Goal: Manage account settings

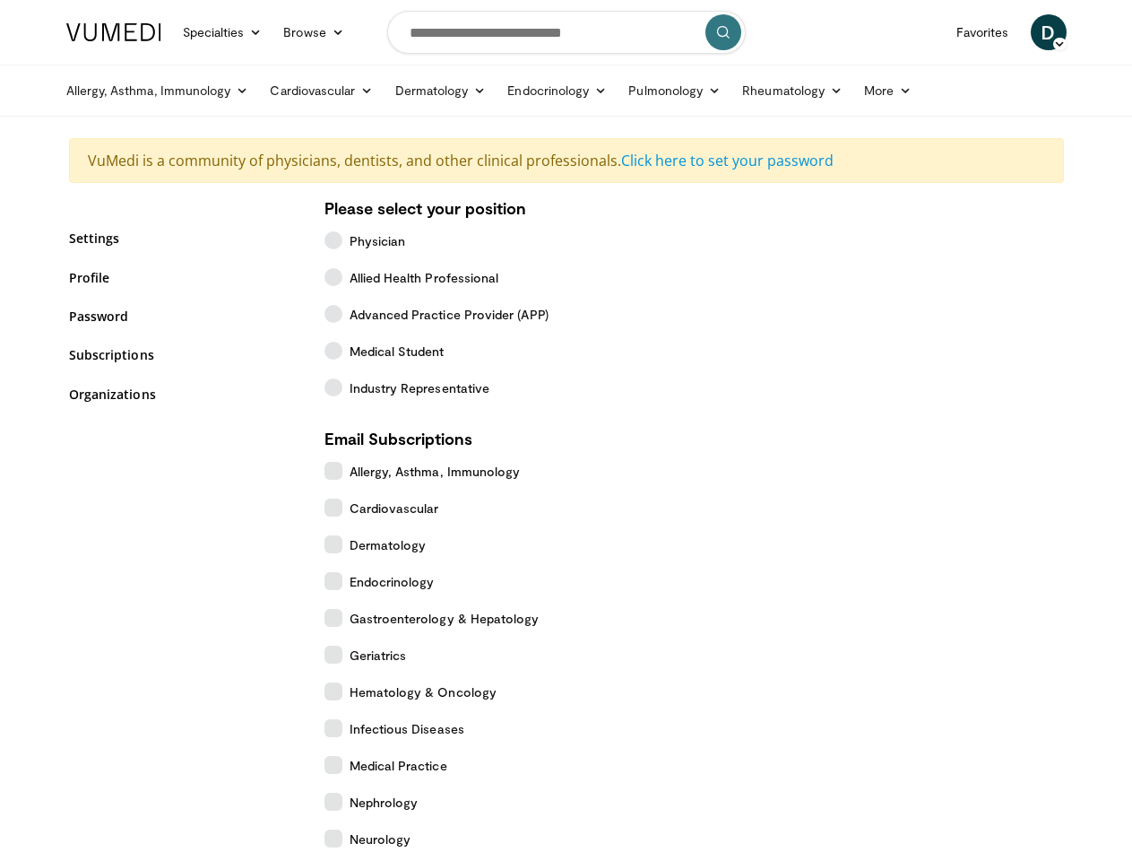
click at [178, 32] on link "Specialties" at bounding box center [222, 32] width 101 height 36
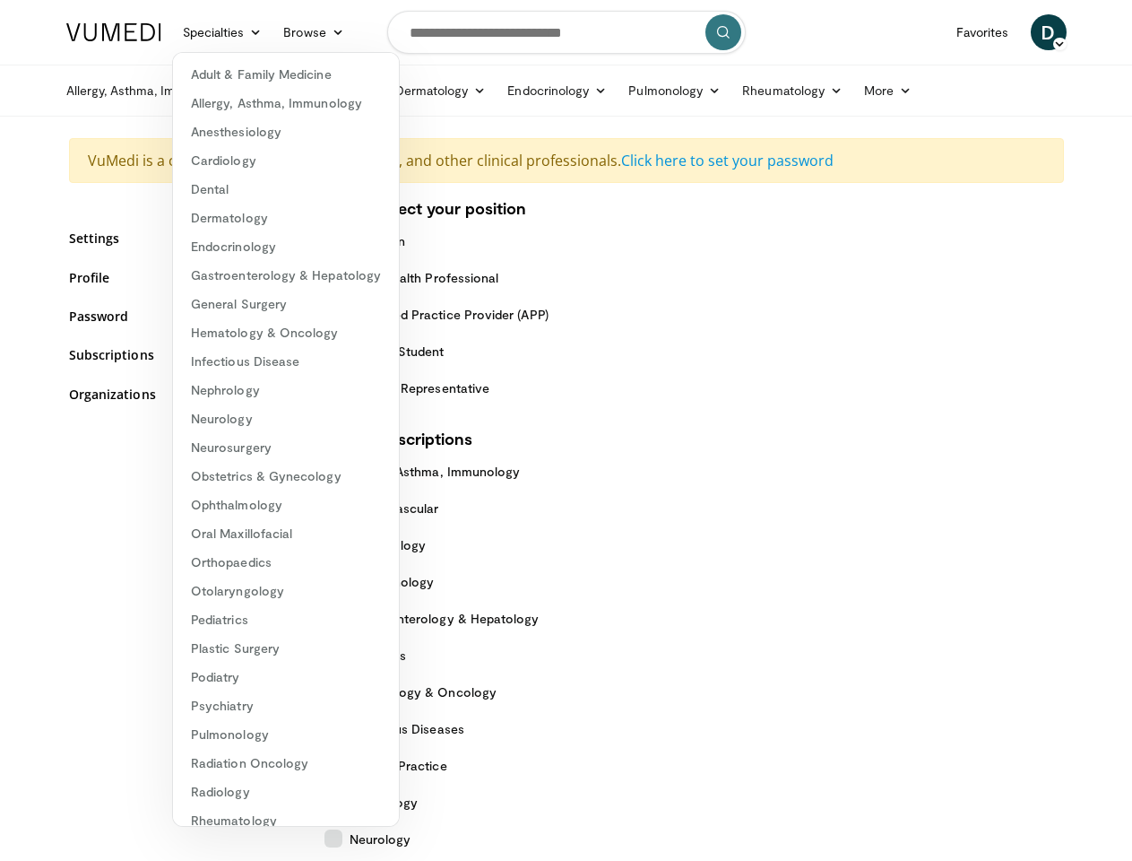
click at [273, 32] on link "Browse" at bounding box center [314, 32] width 82 height 36
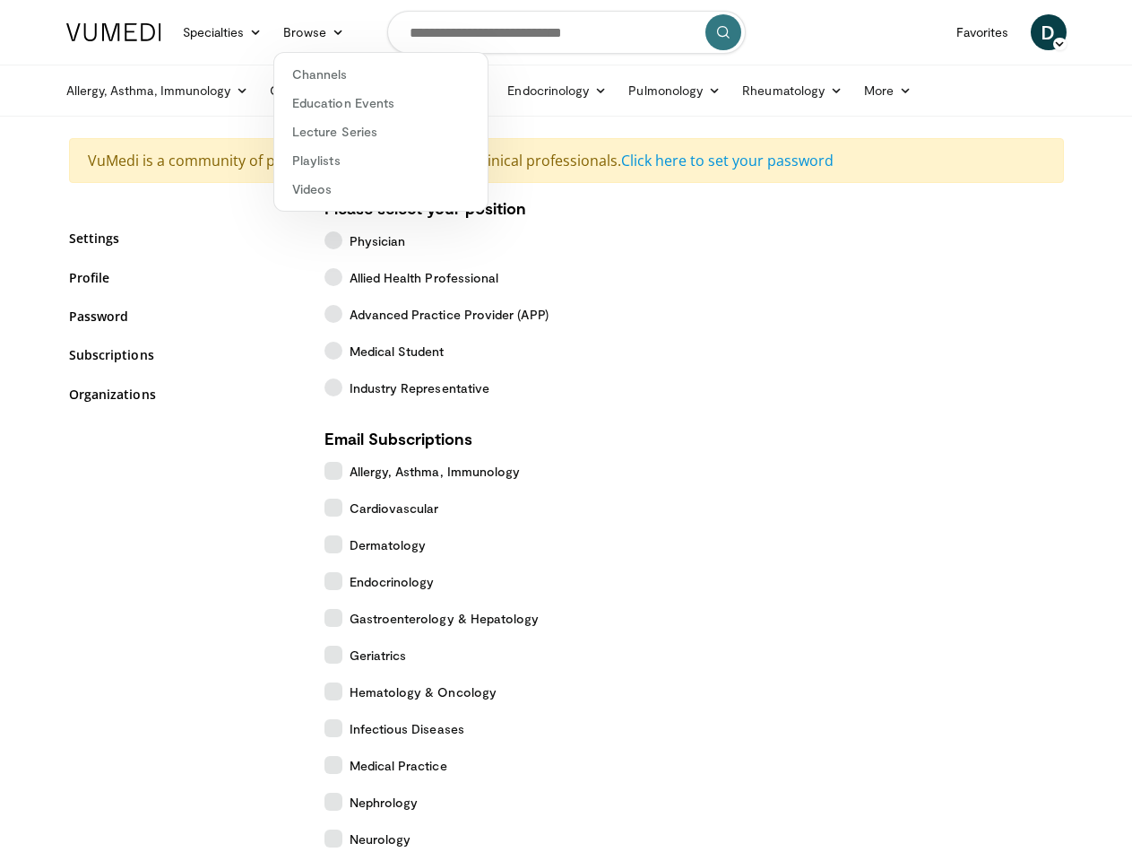
click at [1067, 32] on span "D" at bounding box center [1049, 32] width 36 height 36
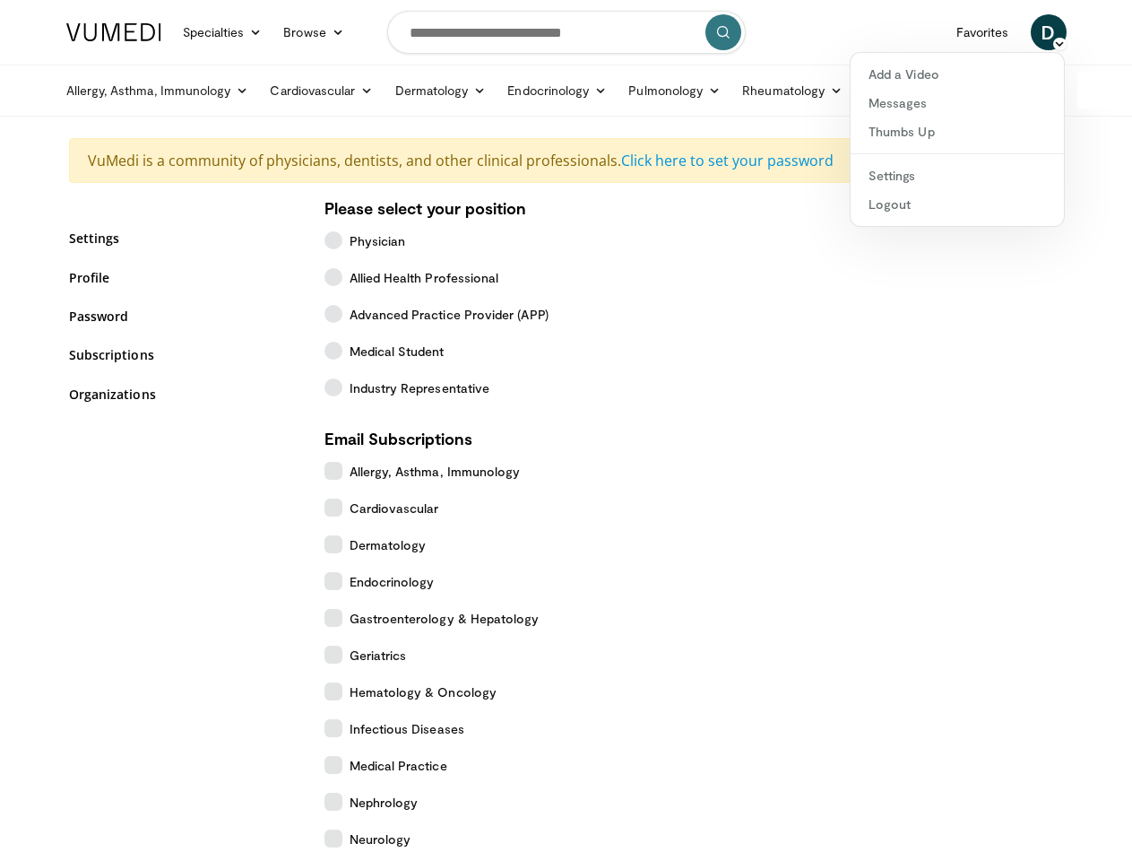
click at [112, 91] on link "Allergy, Asthma, Immunology" at bounding box center [158, 91] width 204 height 36
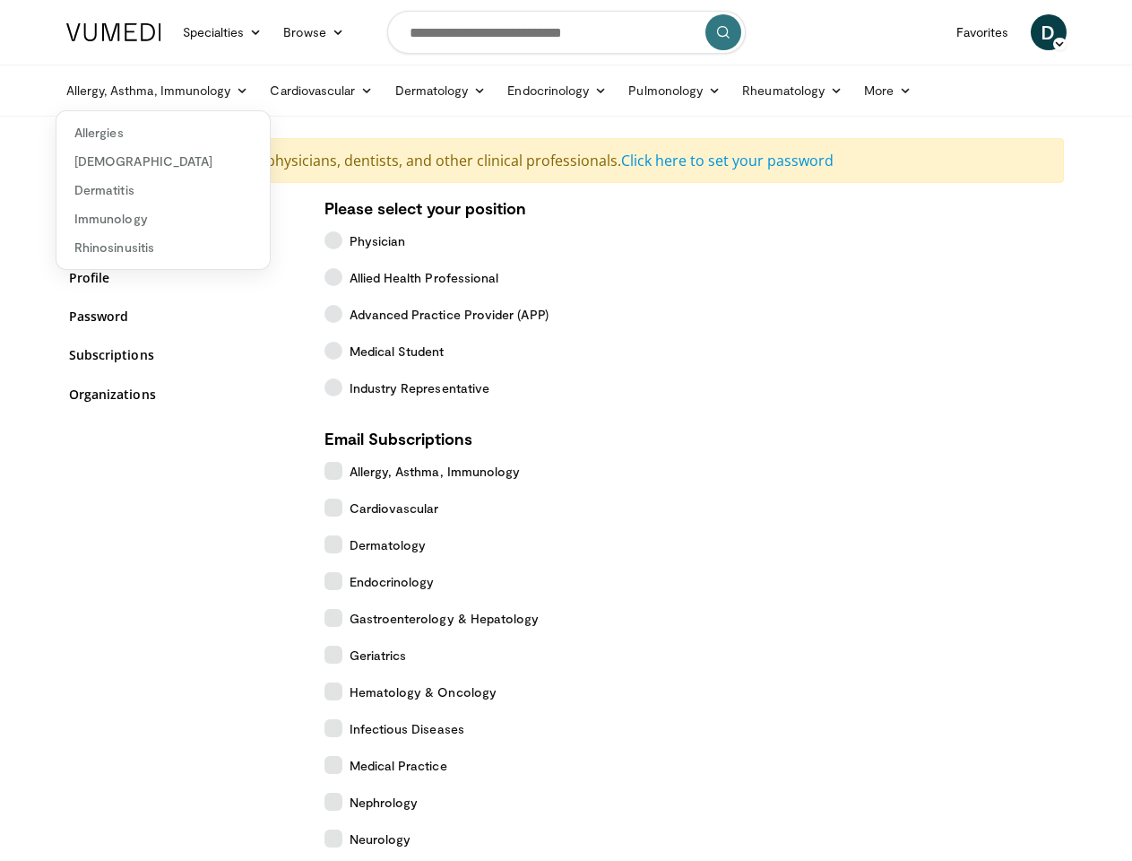
click at [276, 91] on link "Cardiovascular" at bounding box center [321, 91] width 125 height 36
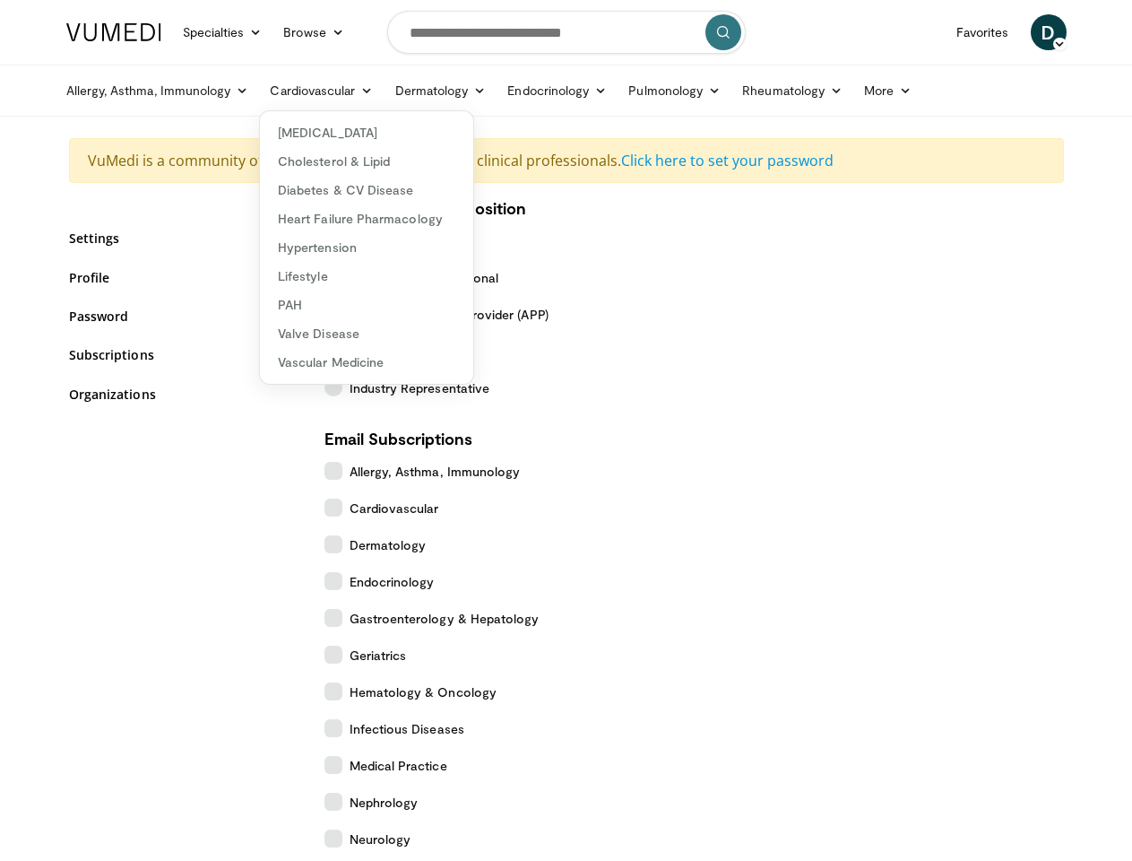
click at [395, 91] on link "Dermatology" at bounding box center [441, 91] width 113 height 36
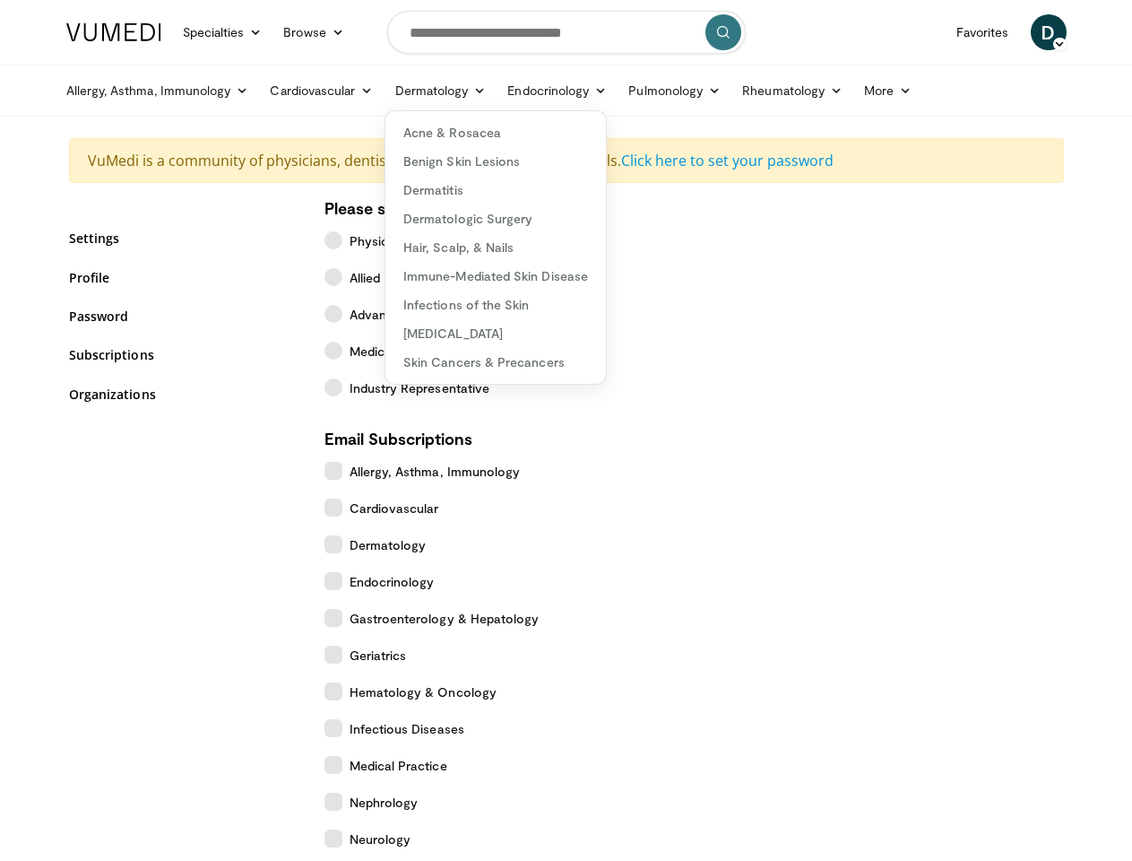
click at [513, 91] on link "Endocrinology" at bounding box center [557, 91] width 121 height 36
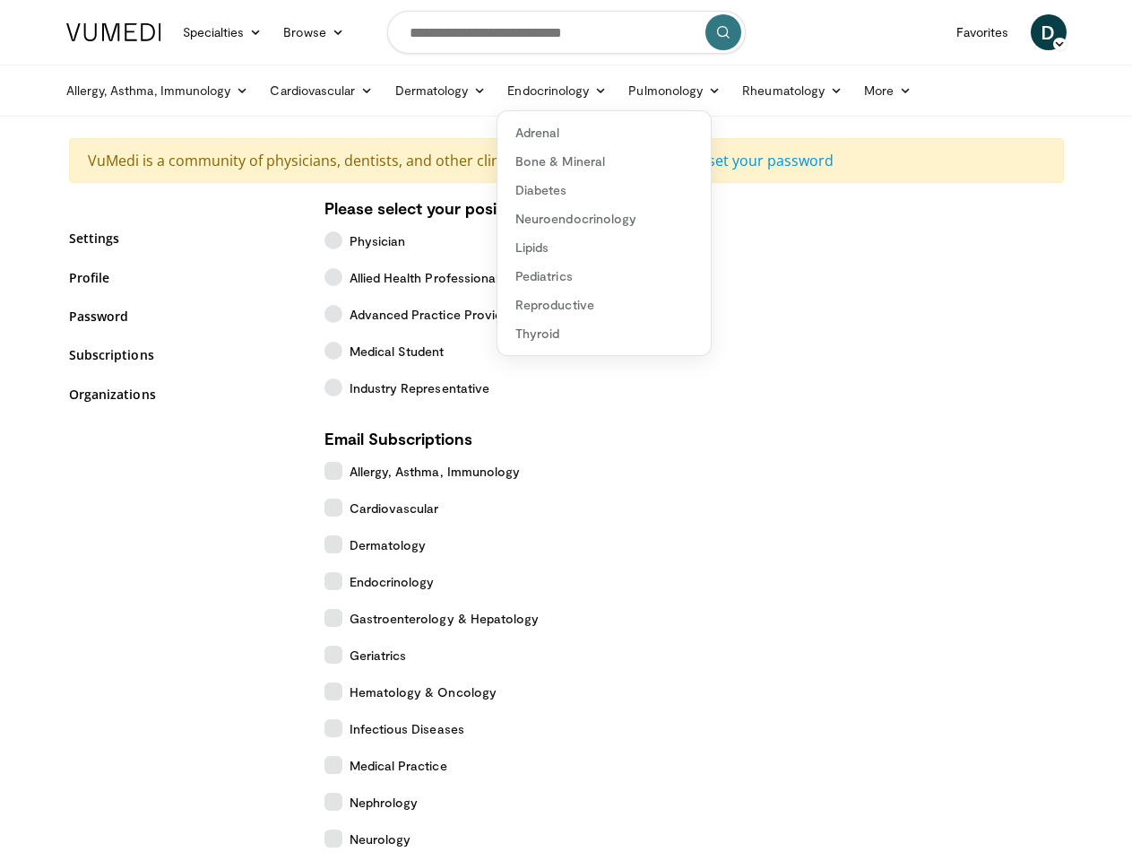
click at [630, 91] on link "Pulmonology" at bounding box center [675, 91] width 114 height 36
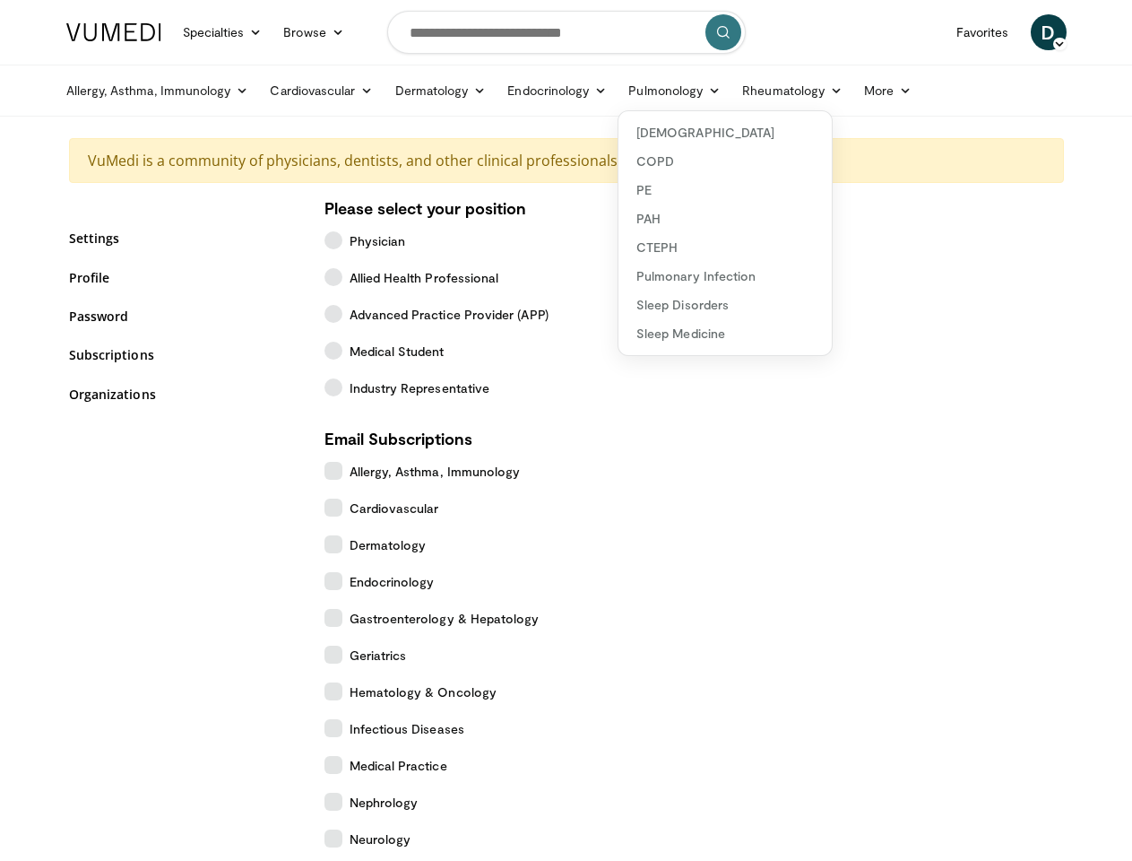
click at [748, 91] on link "Rheumatology" at bounding box center [793, 91] width 122 height 36
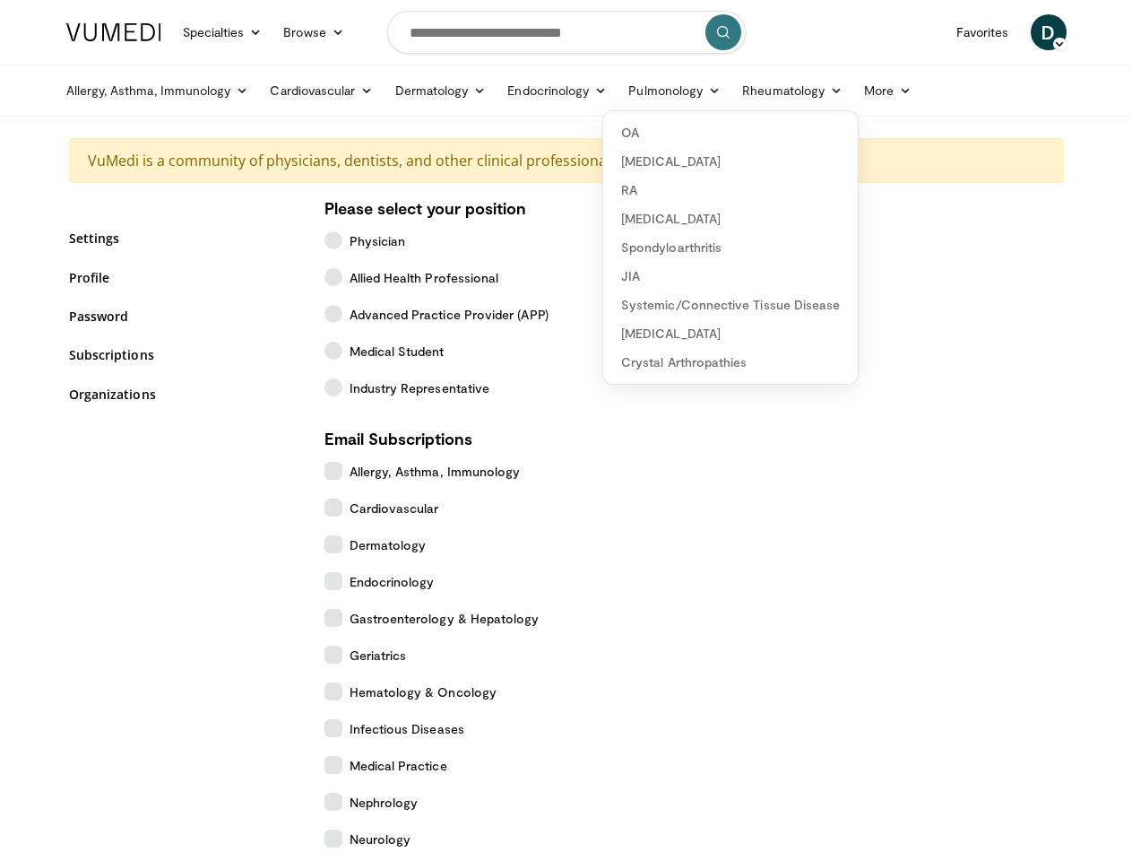
click at [854, 91] on link "More" at bounding box center [888, 91] width 69 height 36
